Goal: Task Accomplishment & Management: Manage account settings

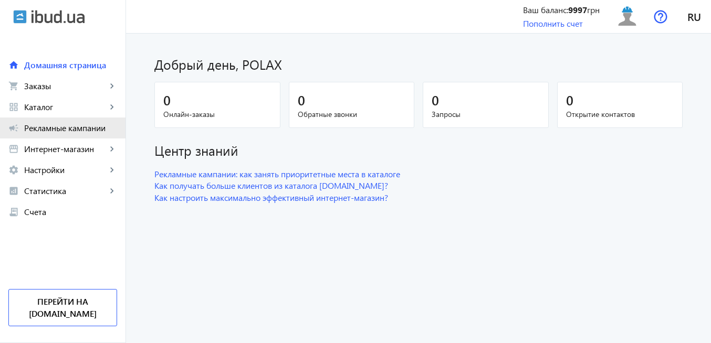
click at [94, 126] on span "Рекламные кампании" at bounding box center [70, 128] width 93 height 10
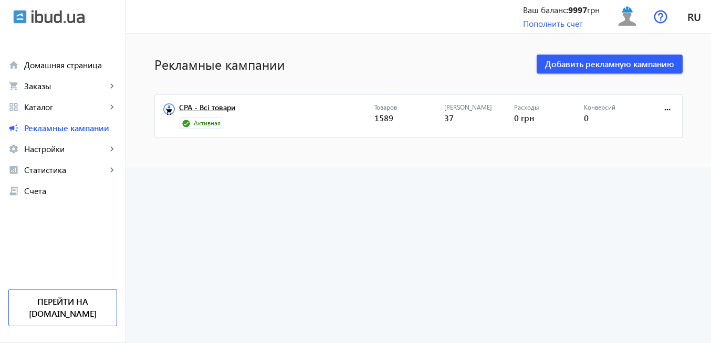
click at [194, 109] on link "CPA - Всі товари" at bounding box center [276, 110] width 195 height 15
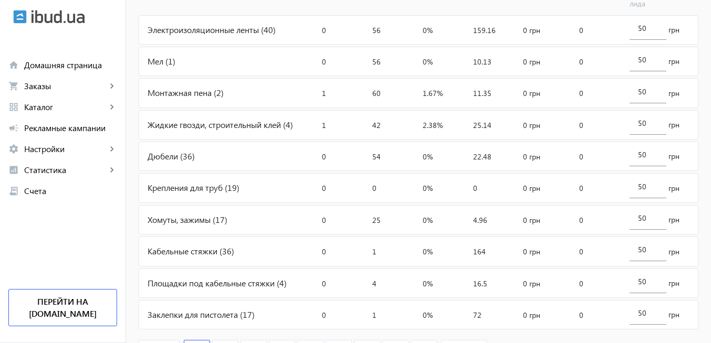
scroll to position [504, 0]
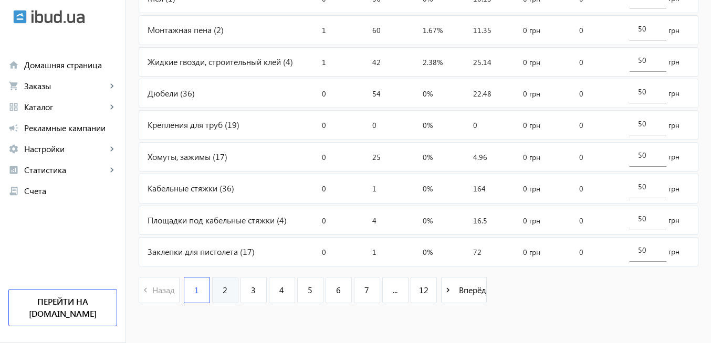
click at [222, 291] on link "2" at bounding box center [225, 290] width 26 height 26
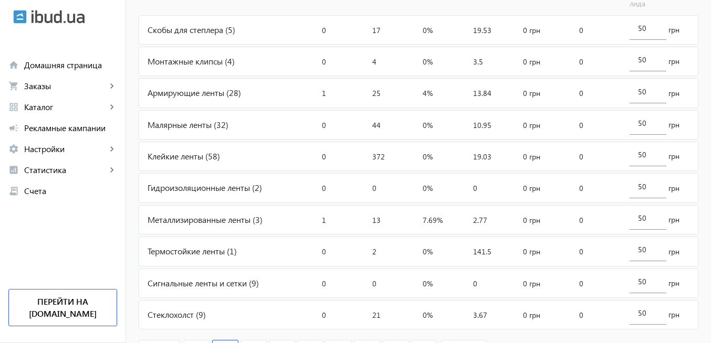
scroll to position [504, 0]
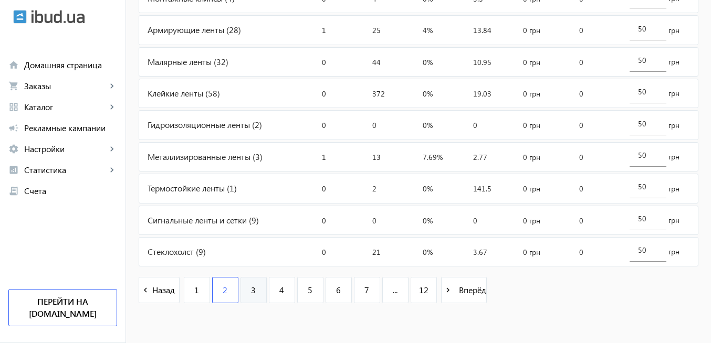
click at [251, 292] on link "3" at bounding box center [253, 290] width 26 height 26
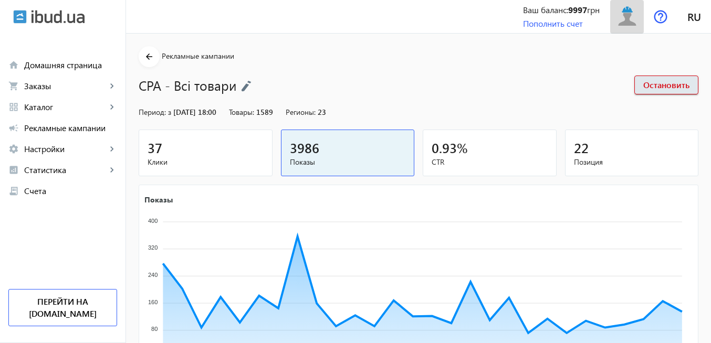
click at [625, 23] on img at bounding box center [627, 17] width 24 height 24
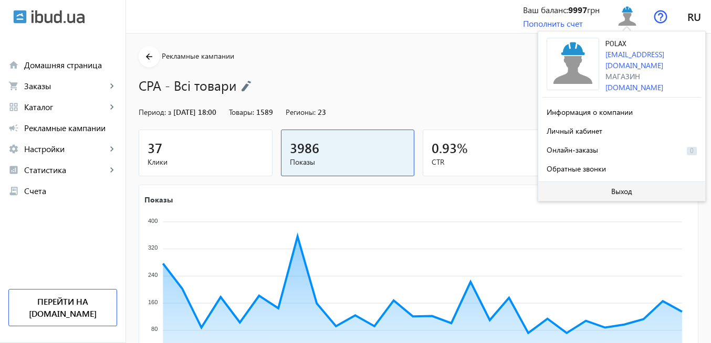
drag, startPoint x: 622, startPoint y: 189, endPoint x: 618, endPoint y: 185, distance: 5.9
click at [618, 187] on span "Выход" at bounding box center [621, 191] width 21 height 8
